Goal: Transaction & Acquisition: Book appointment/travel/reservation

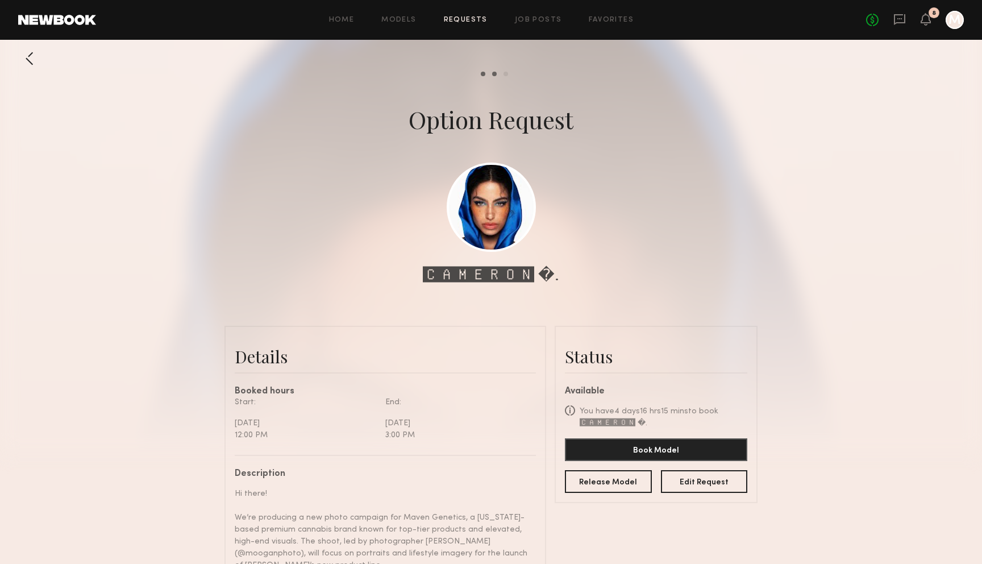
scroll to position [413, 0]
click at [483, 227] on link at bounding box center [491, 206] width 89 height 89
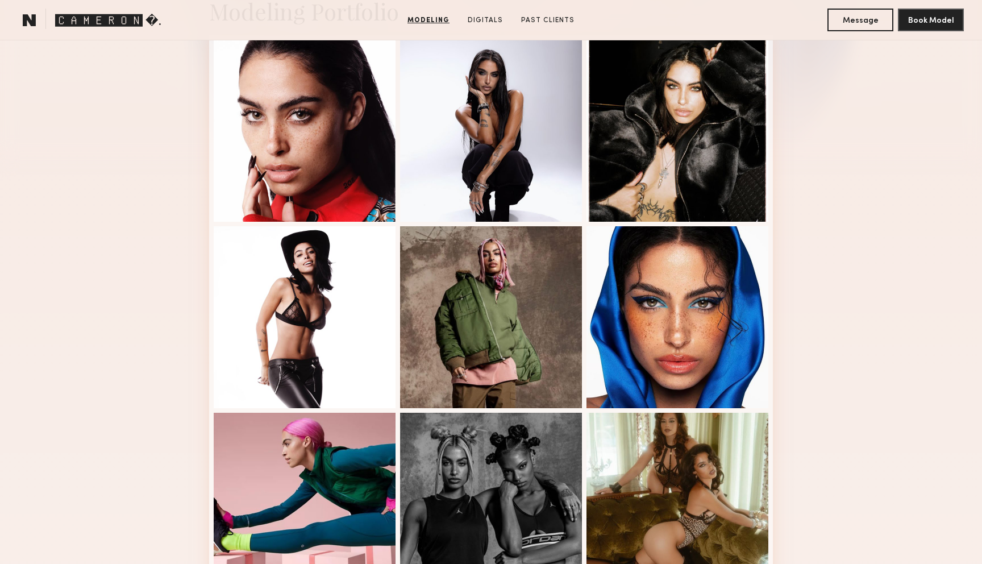
scroll to position [283, 0]
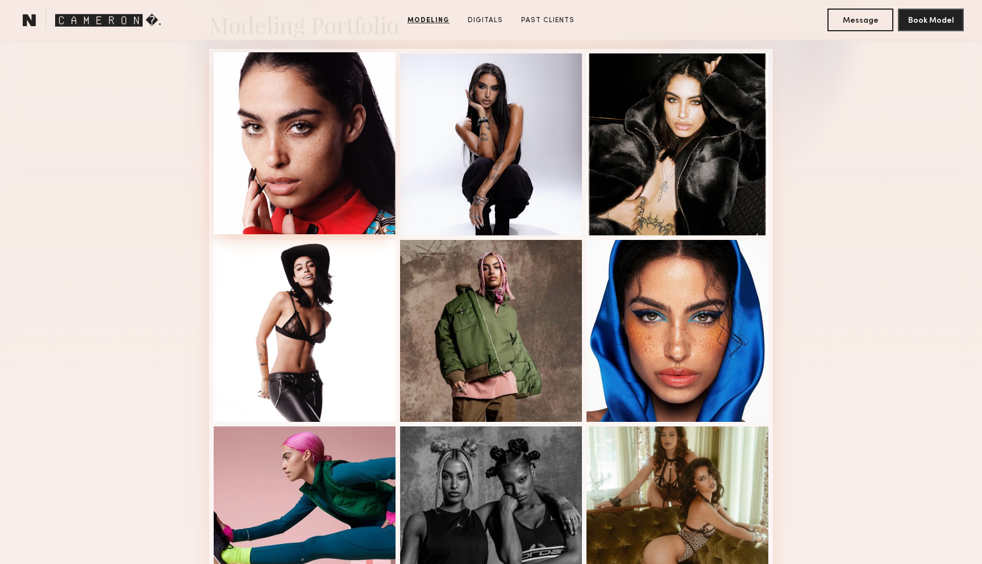
click at [281, 173] on div at bounding box center [305, 143] width 182 height 182
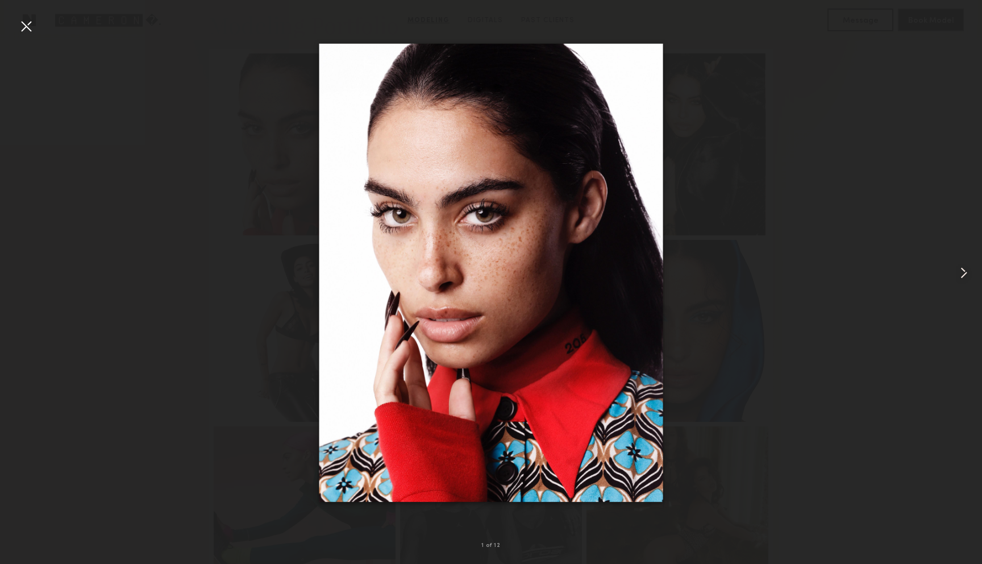
click at [963, 272] on common-icon at bounding box center [964, 273] width 18 height 18
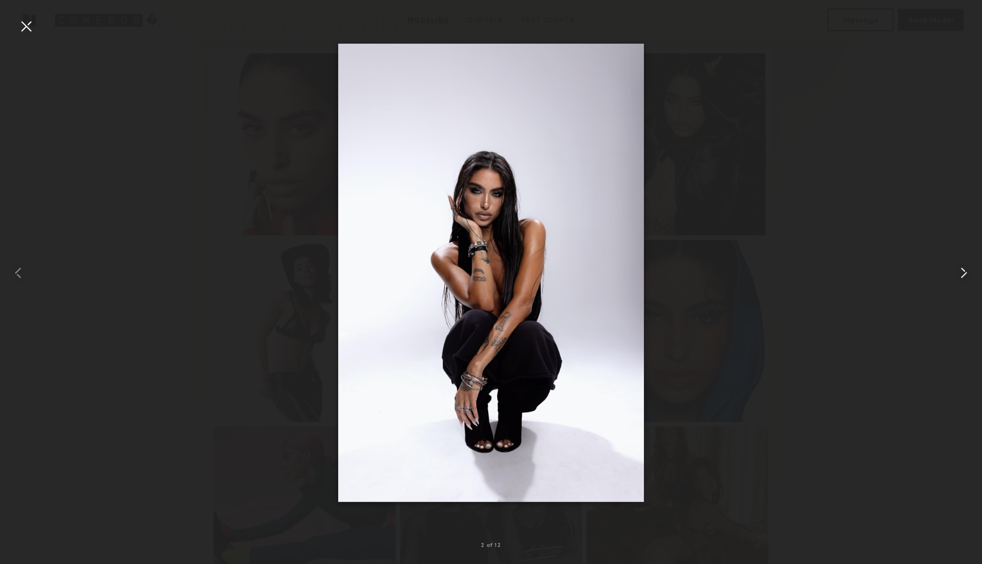
click at [963, 272] on common-icon at bounding box center [964, 273] width 18 height 18
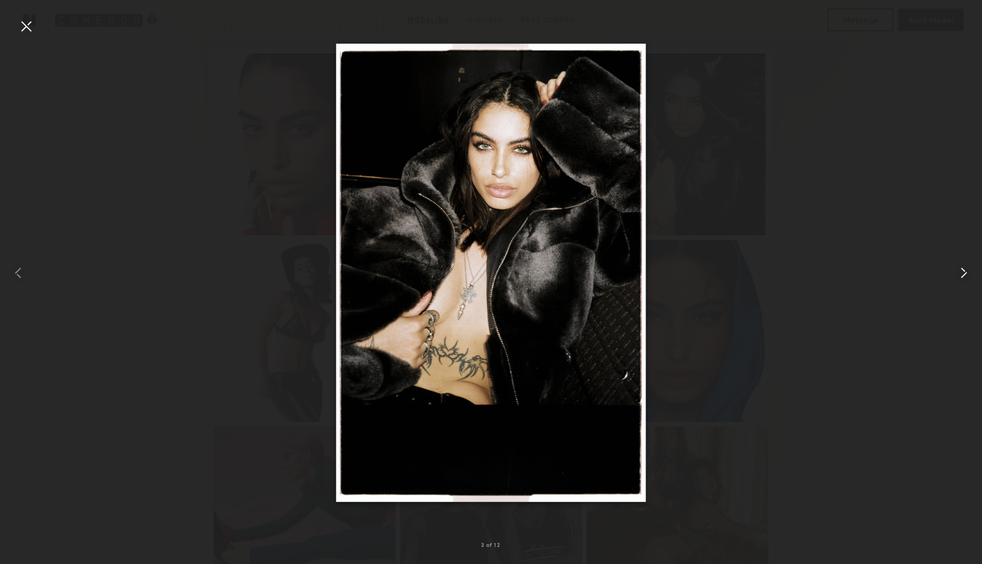
click at [963, 272] on common-icon at bounding box center [964, 273] width 18 height 18
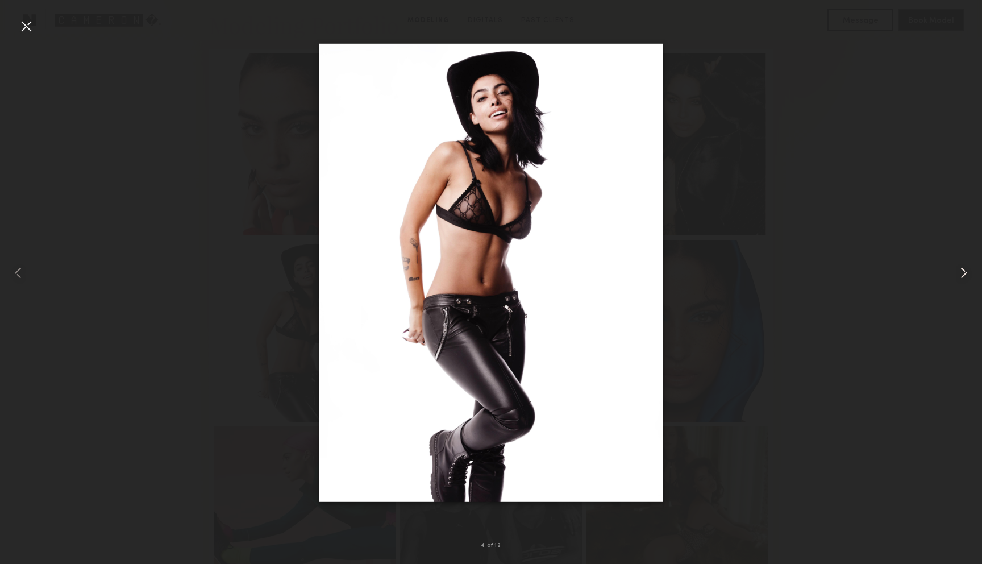
click at [963, 272] on common-icon at bounding box center [964, 273] width 18 height 18
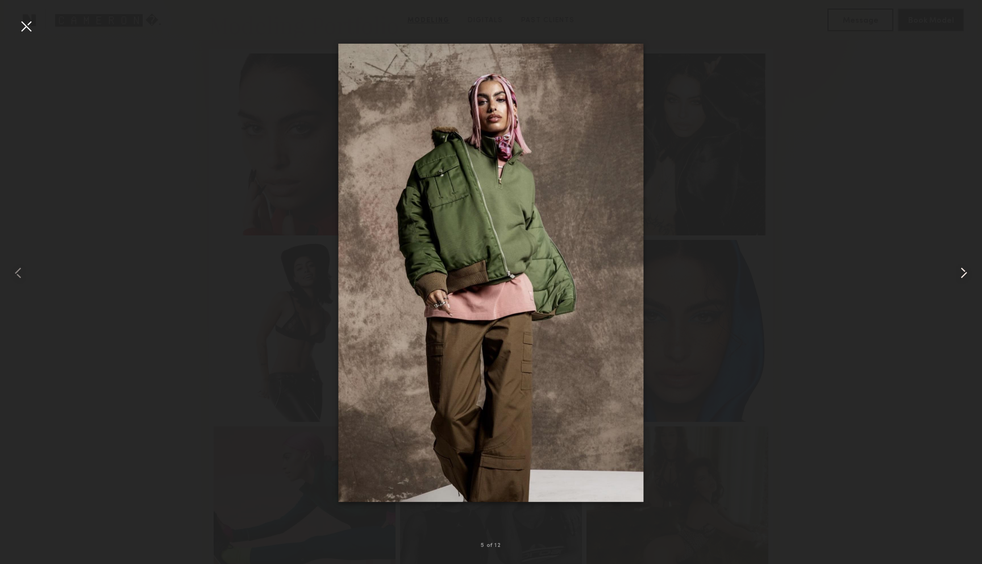
click at [963, 272] on common-icon at bounding box center [964, 273] width 18 height 18
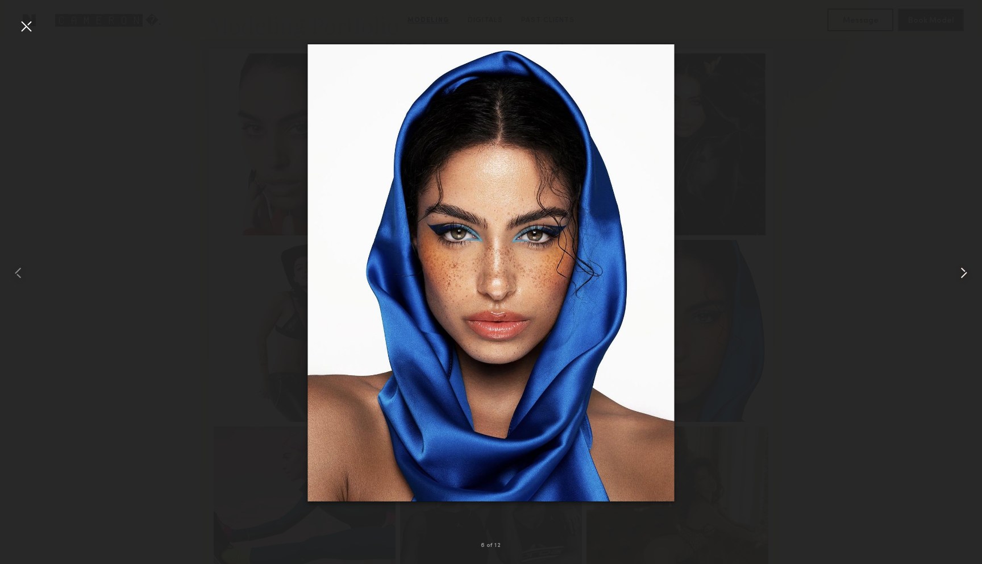
click at [963, 272] on common-icon at bounding box center [964, 273] width 18 height 18
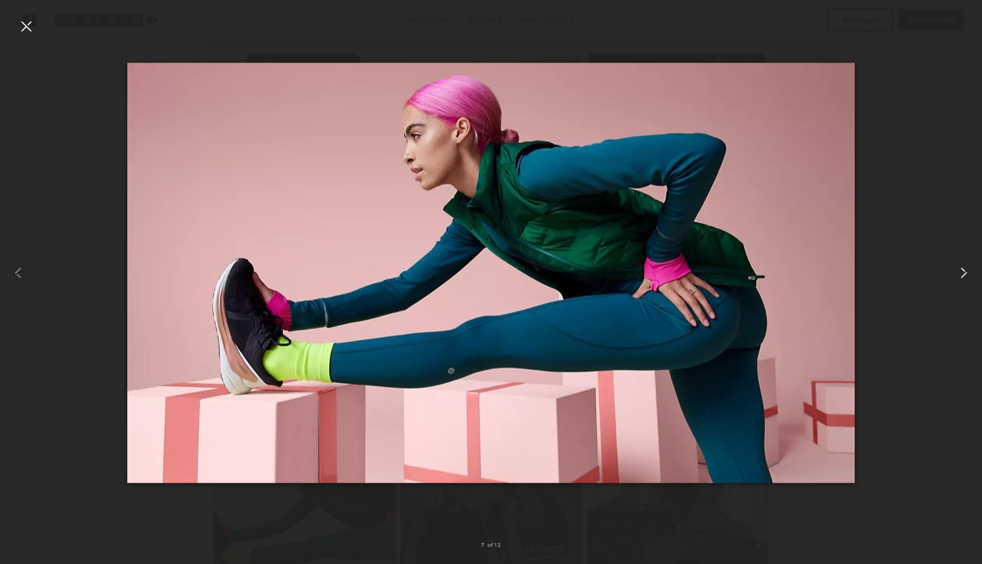
click at [963, 272] on common-icon at bounding box center [964, 273] width 18 height 18
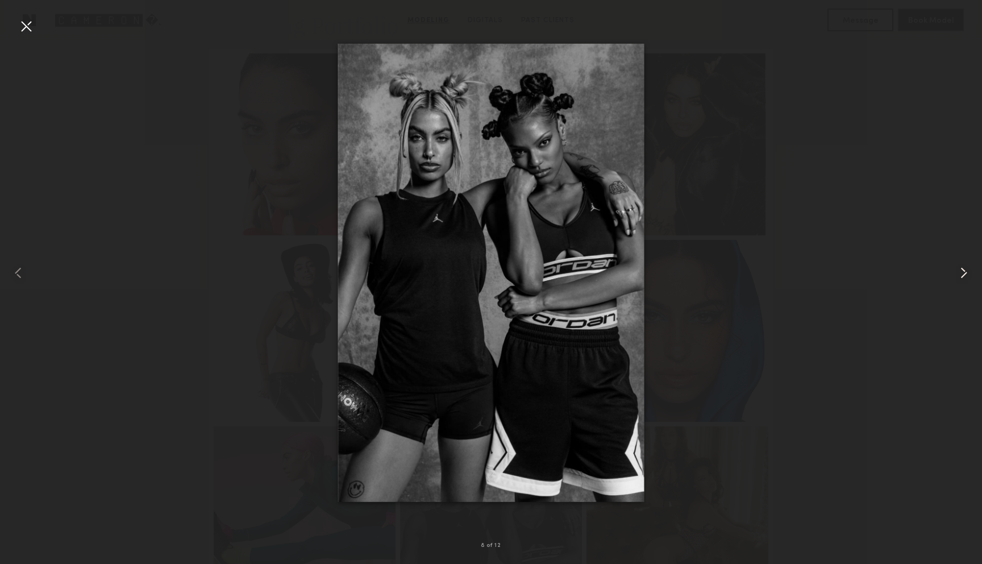
click at [963, 272] on common-icon at bounding box center [964, 273] width 18 height 18
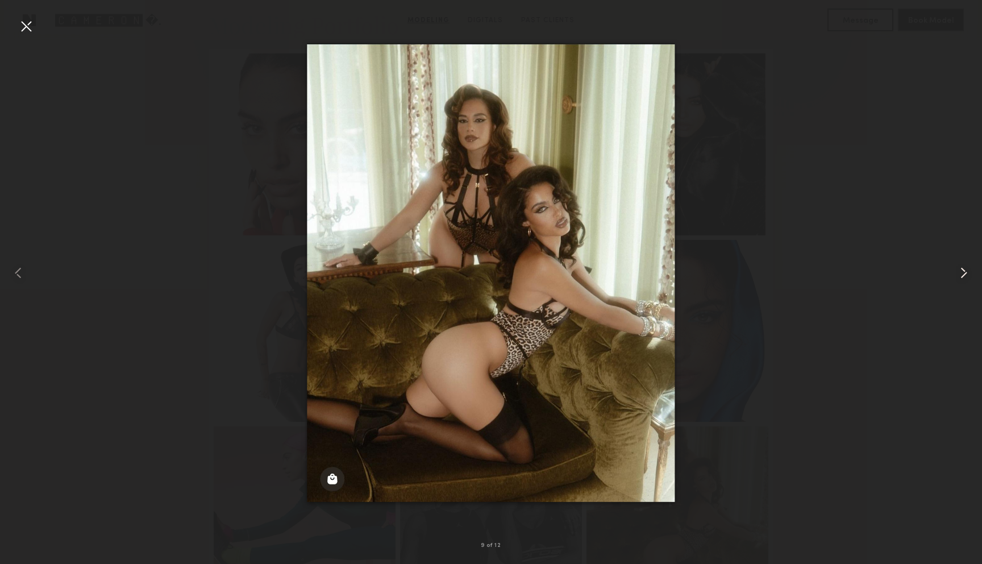
click at [963, 272] on common-icon at bounding box center [964, 273] width 18 height 18
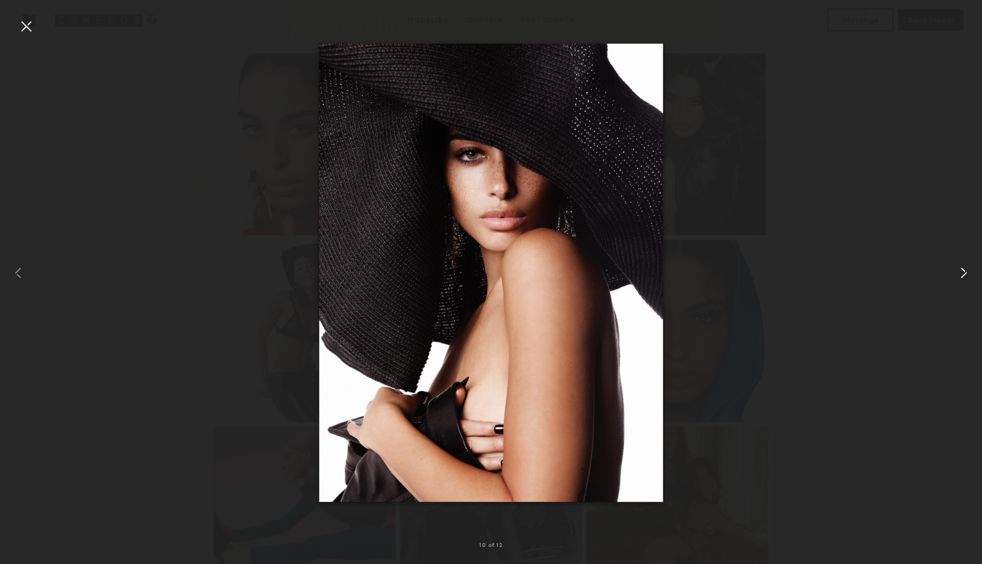
click at [963, 272] on common-icon at bounding box center [964, 273] width 18 height 18
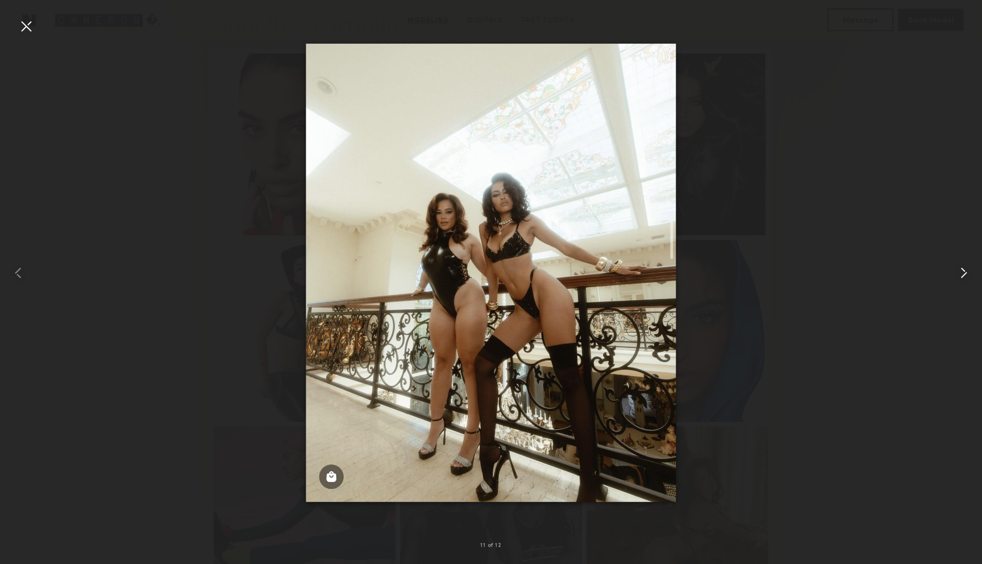
click at [967, 268] on common-icon at bounding box center [964, 273] width 18 height 18
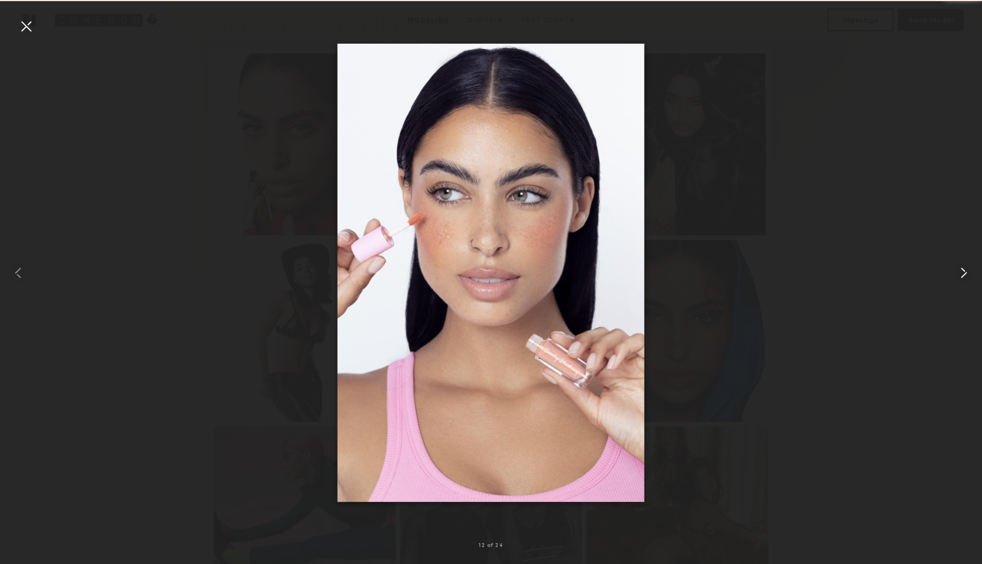
click at [967, 268] on common-icon at bounding box center [964, 273] width 18 height 18
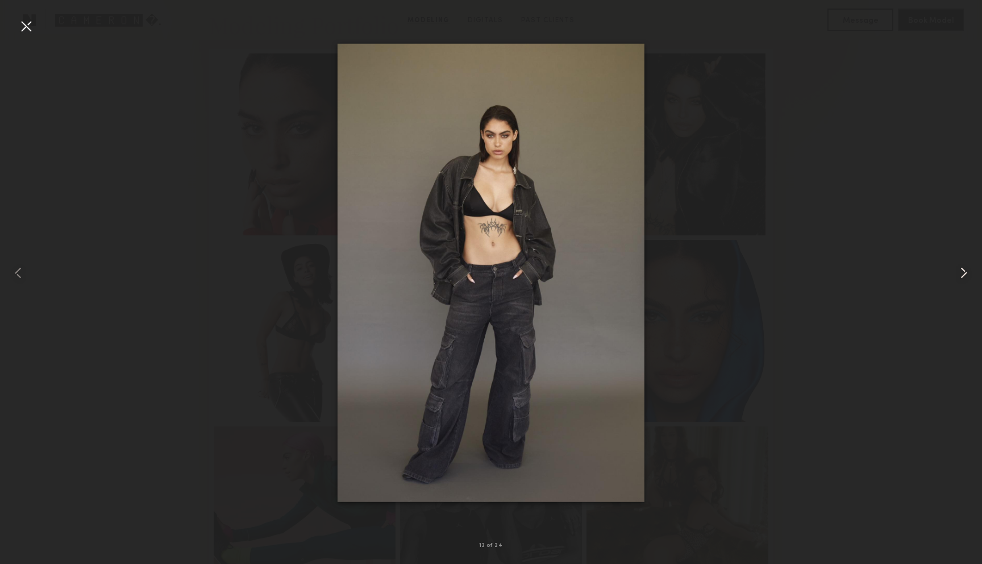
click at [967, 268] on common-icon at bounding box center [964, 273] width 18 height 18
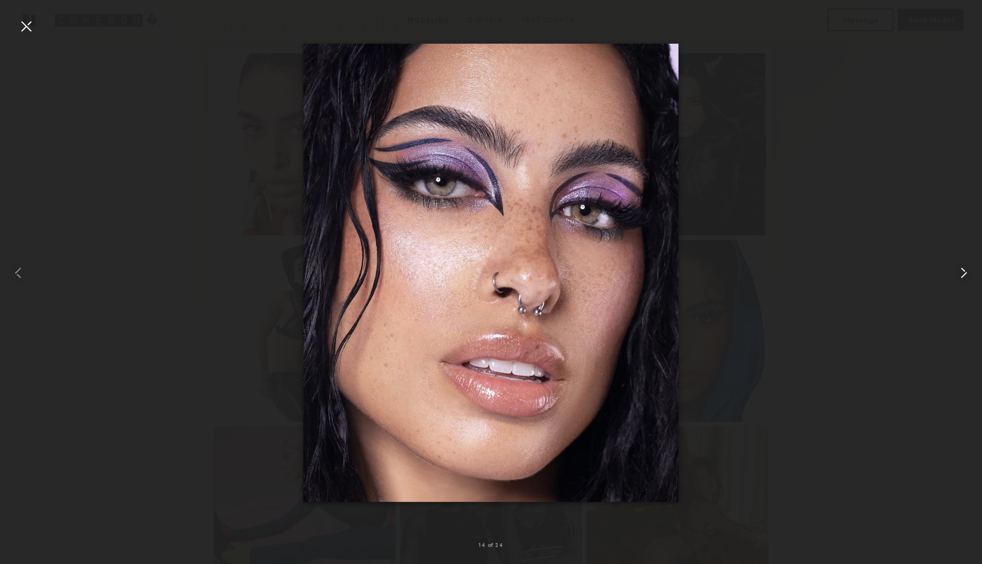
click at [967, 268] on common-icon at bounding box center [964, 273] width 18 height 18
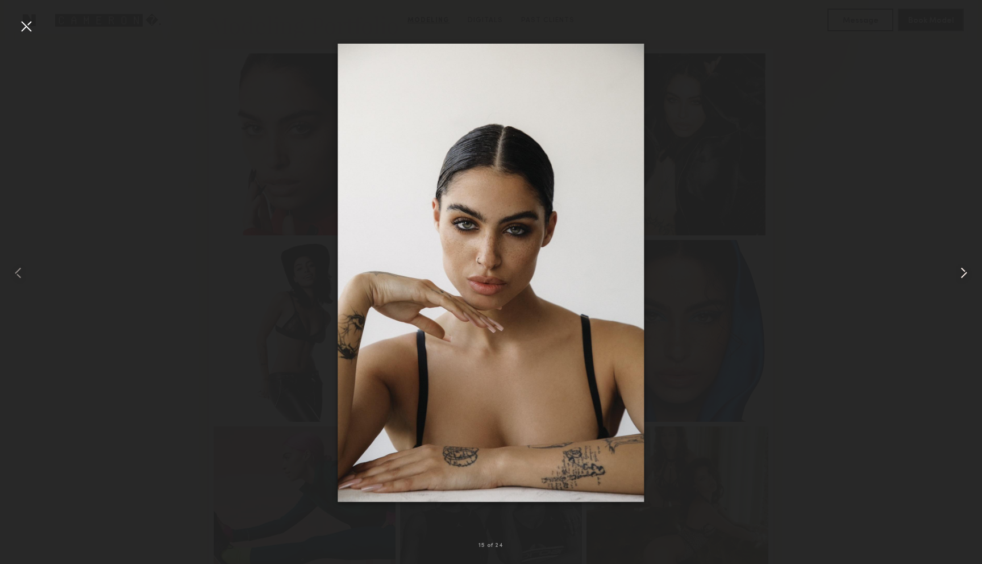
click at [967, 268] on common-icon at bounding box center [964, 273] width 18 height 18
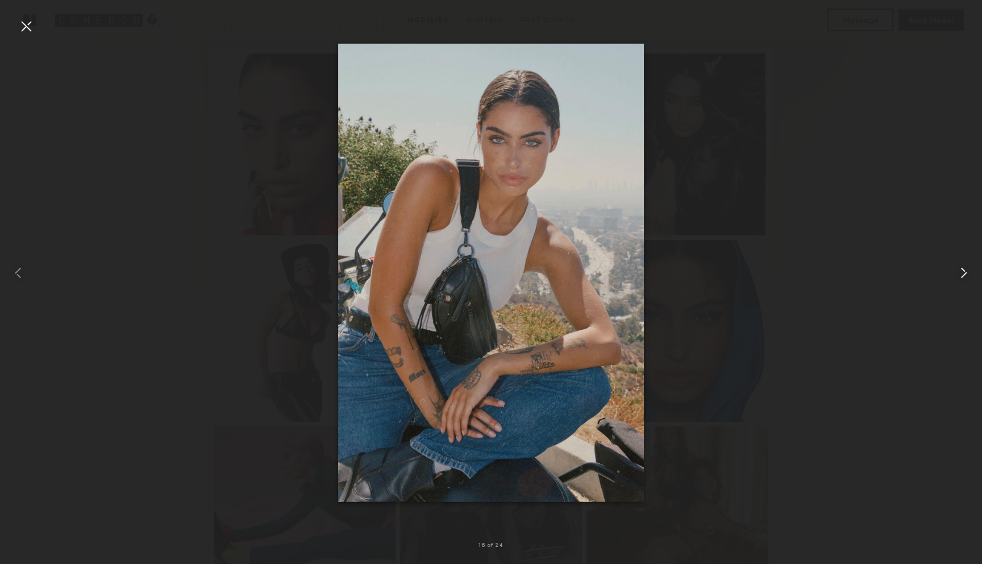
click at [967, 268] on common-icon at bounding box center [964, 273] width 18 height 18
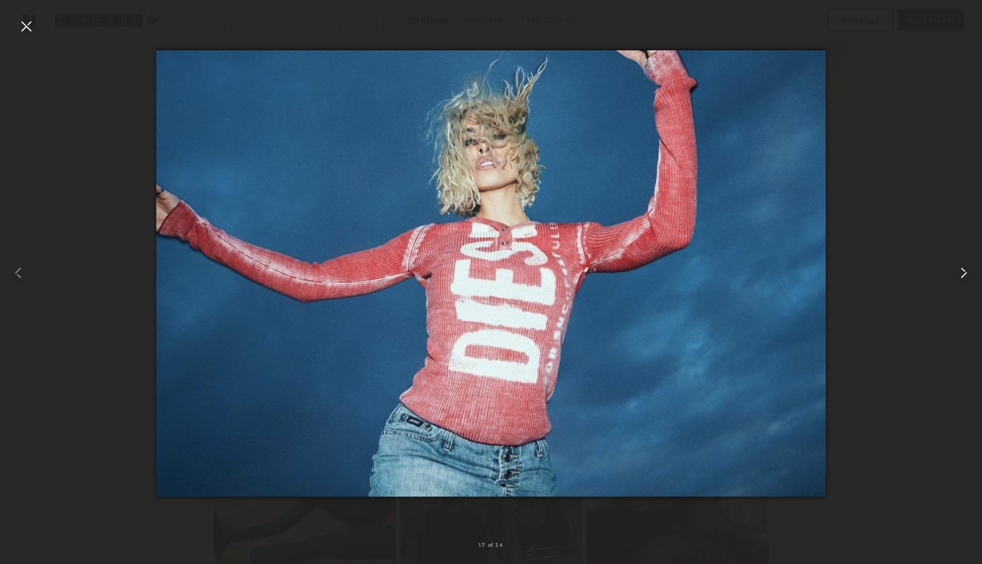
click at [967, 268] on common-icon at bounding box center [964, 273] width 18 height 18
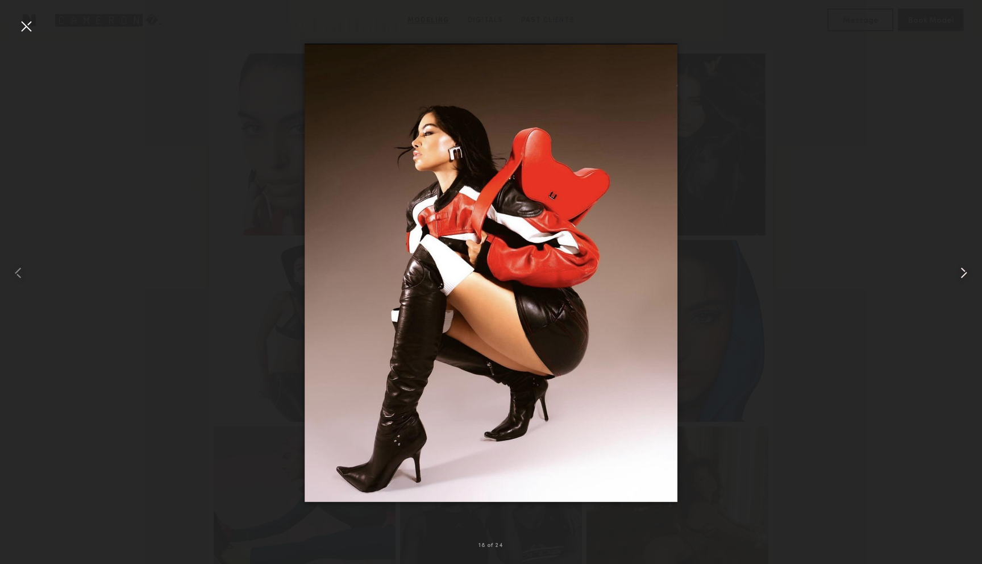
click at [967, 268] on common-icon at bounding box center [964, 273] width 18 height 18
